Goal: Task Accomplishment & Management: Manage account settings

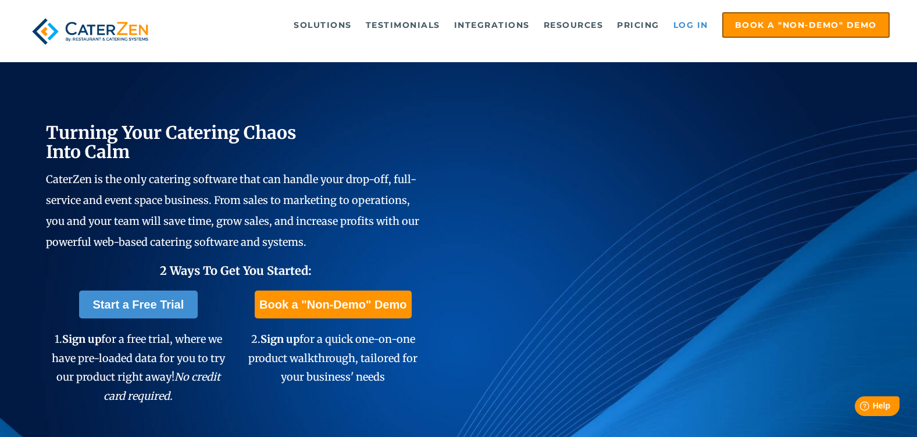
click at [698, 24] on link "Log in" at bounding box center [690, 24] width 47 height 23
click at [692, 27] on link "Log in" at bounding box center [690, 24] width 47 height 23
click at [692, 17] on link "Log in" at bounding box center [690, 24] width 47 height 23
